Goal: Check status

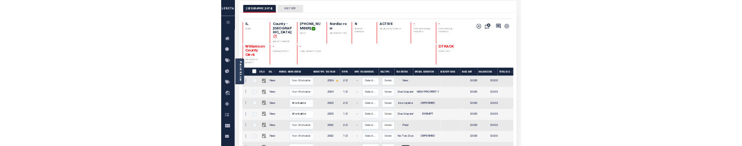
scroll to position [98, 0]
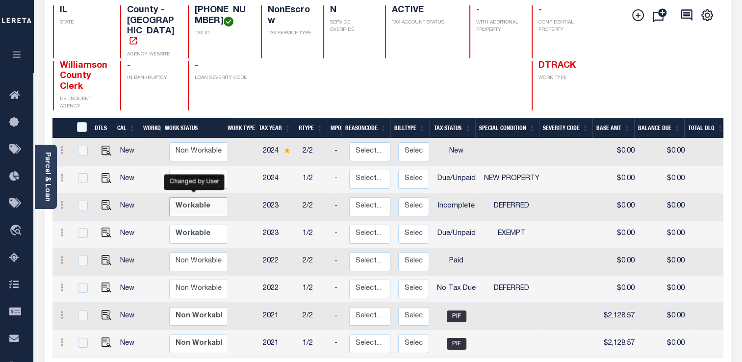
click at [206, 197] on select "Non Workable Workable" at bounding box center [198, 206] width 59 height 19
checkbox input "true"
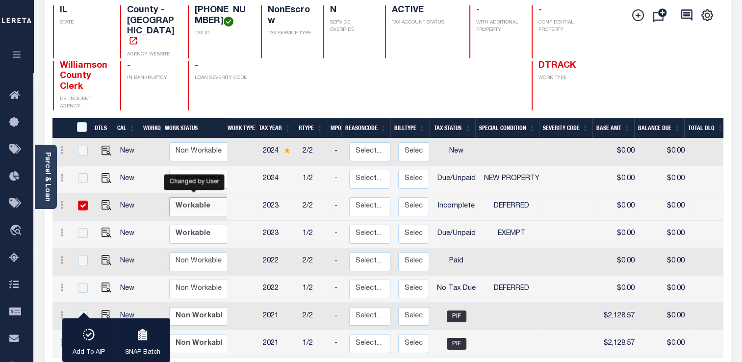
click at [206, 197] on select "Non Workable Workable" at bounding box center [198, 206] width 59 height 19
checkbox input "false"
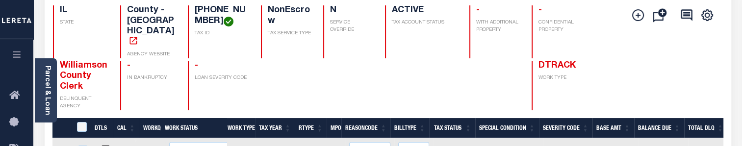
scroll to position [196, 0]
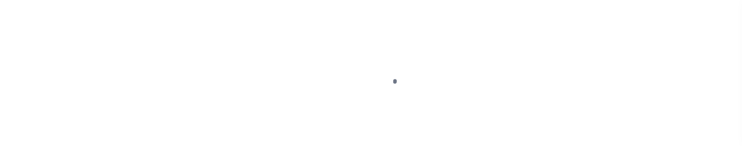
scroll to position [159, 0]
